Goal: Find contact information: Find contact information

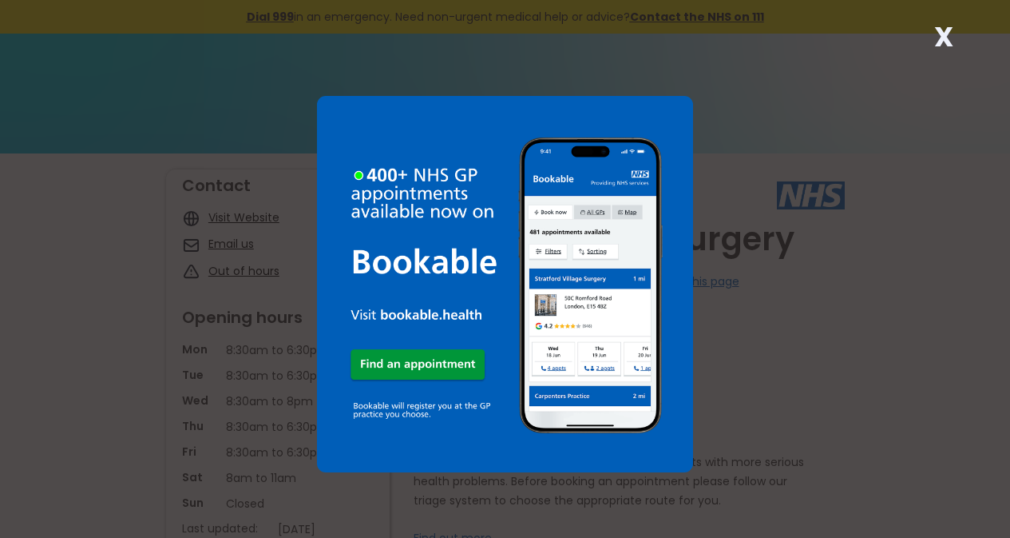
click at [949, 34] on strong "X" at bounding box center [944, 37] width 19 height 38
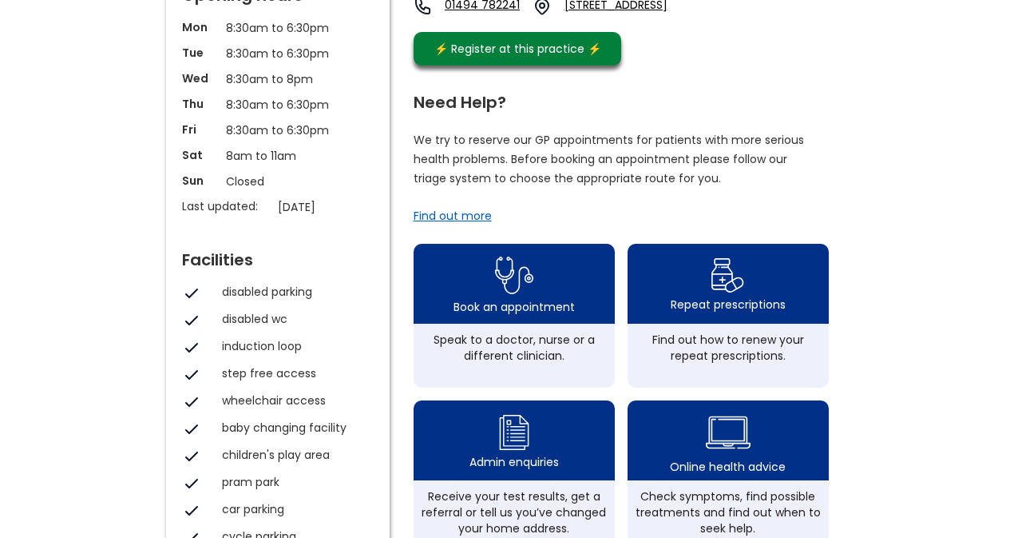
scroll to position [160, 0]
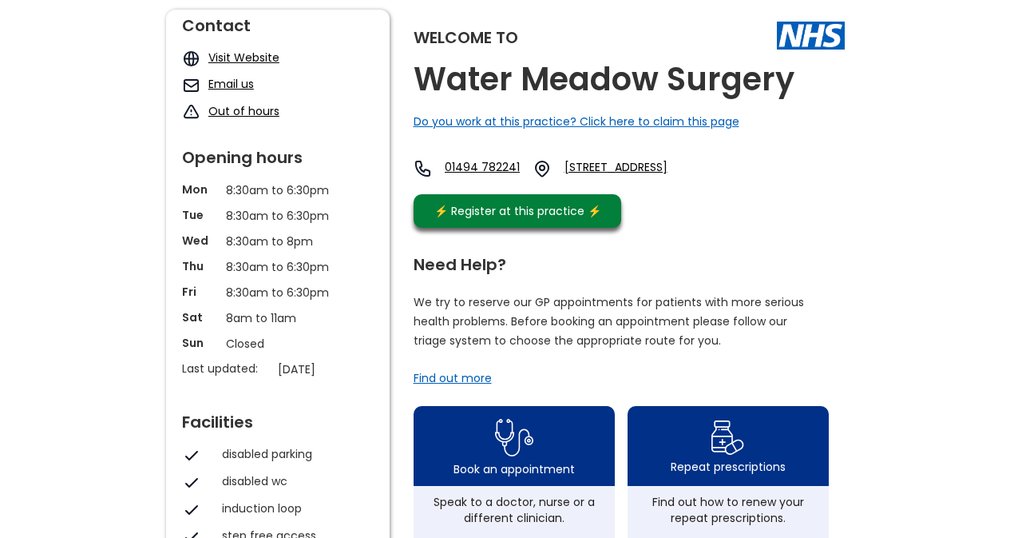
click at [218, 88] on link "Email us" at bounding box center [231, 84] width 46 height 16
click at [223, 85] on link "Email us" at bounding box center [231, 84] width 46 height 16
click at [192, 83] on img at bounding box center [191, 85] width 18 height 18
click at [224, 84] on link "Email us" at bounding box center [231, 84] width 46 height 16
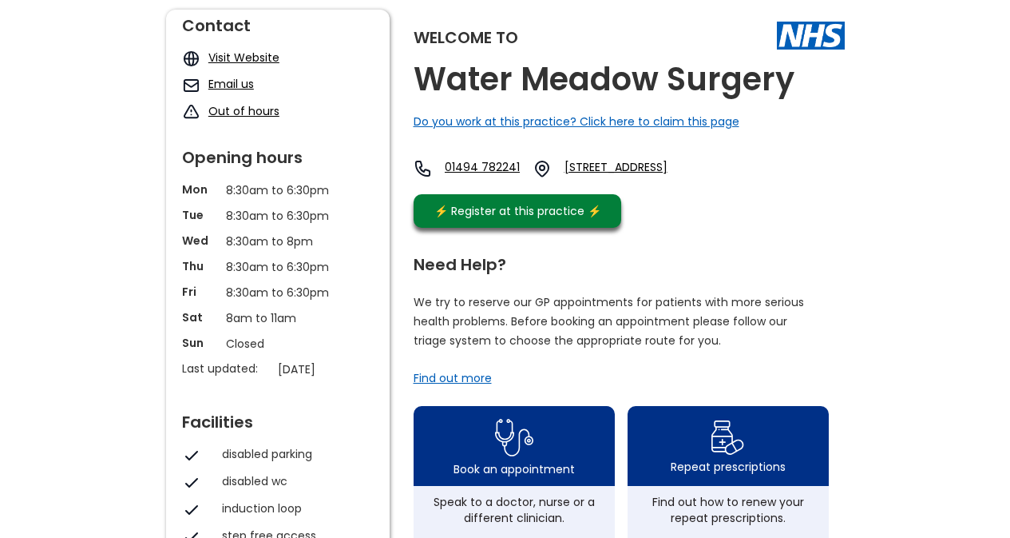
drag, startPoint x: 224, startPoint y: 83, endPoint x: 212, endPoint y: 85, distance: 13.0
click at [212, 85] on link "Email us" at bounding box center [231, 84] width 46 height 16
click at [211, 86] on link "Email us" at bounding box center [231, 84] width 46 height 16
click at [210, 87] on link "Email us" at bounding box center [231, 84] width 46 height 16
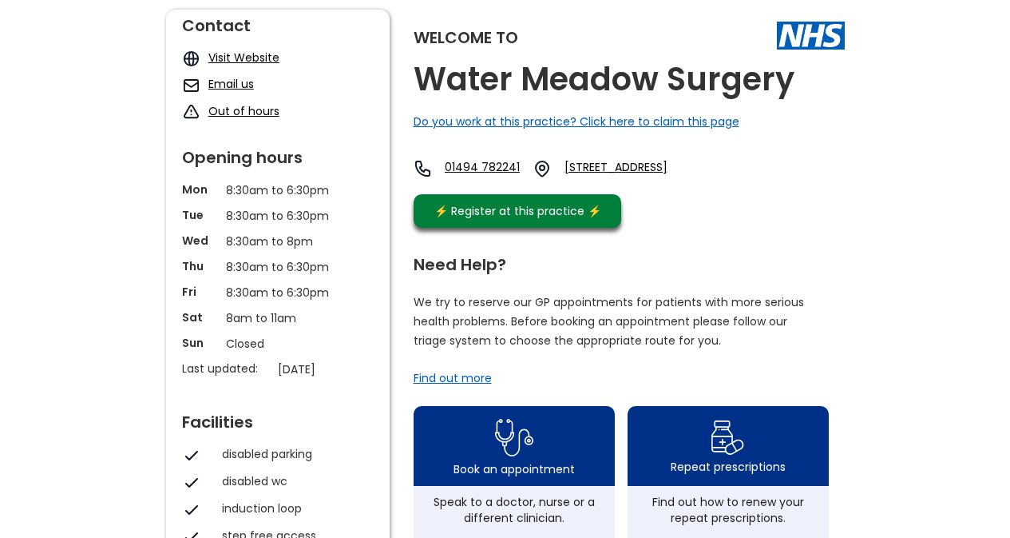
click at [220, 85] on link "Email us" at bounding box center [231, 84] width 46 height 16
click at [224, 85] on link "Email us" at bounding box center [231, 84] width 46 height 16
click at [223, 85] on link "Email us" at bounding box center [231, 84] width 46 height 16
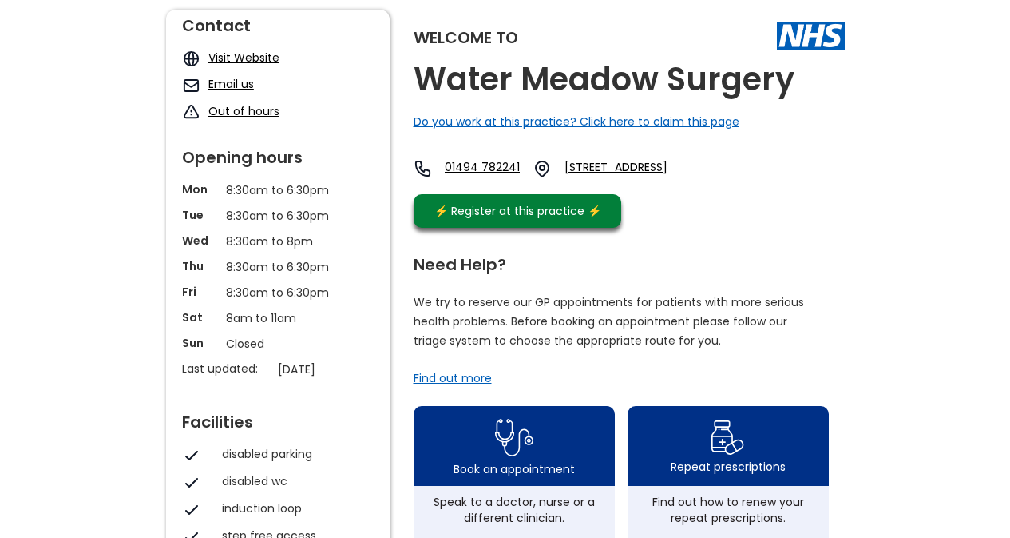
click at [223, 85] on link "Email us" at bounding box center [231, 84] width 46 height 16
click at [223, 86] on link "Email us" at bounding box center [231, 84] width 46 height 16
click at [231, 89] on link "Email us" at bounding box center [231, 84] width 46 height 16
click at [247, 59] on link "Visit Website" at bounding box center [243, 58] width 71 height 16
